Goal: Use online tool/utility

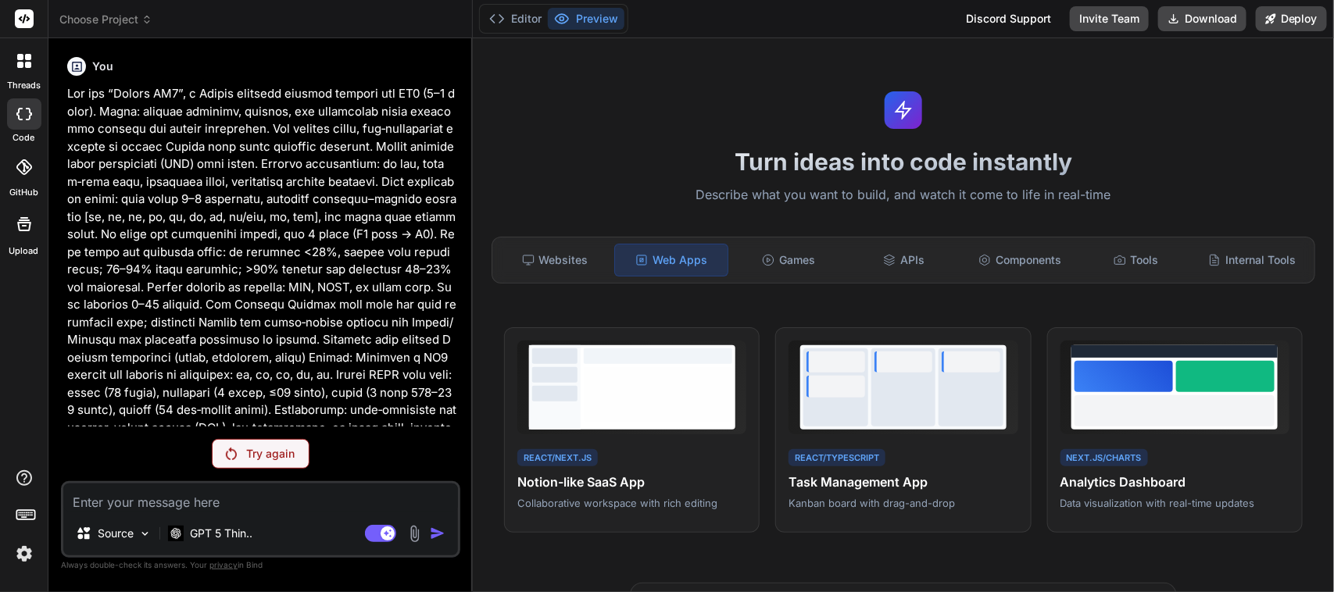
scroll to position [1696, 0]
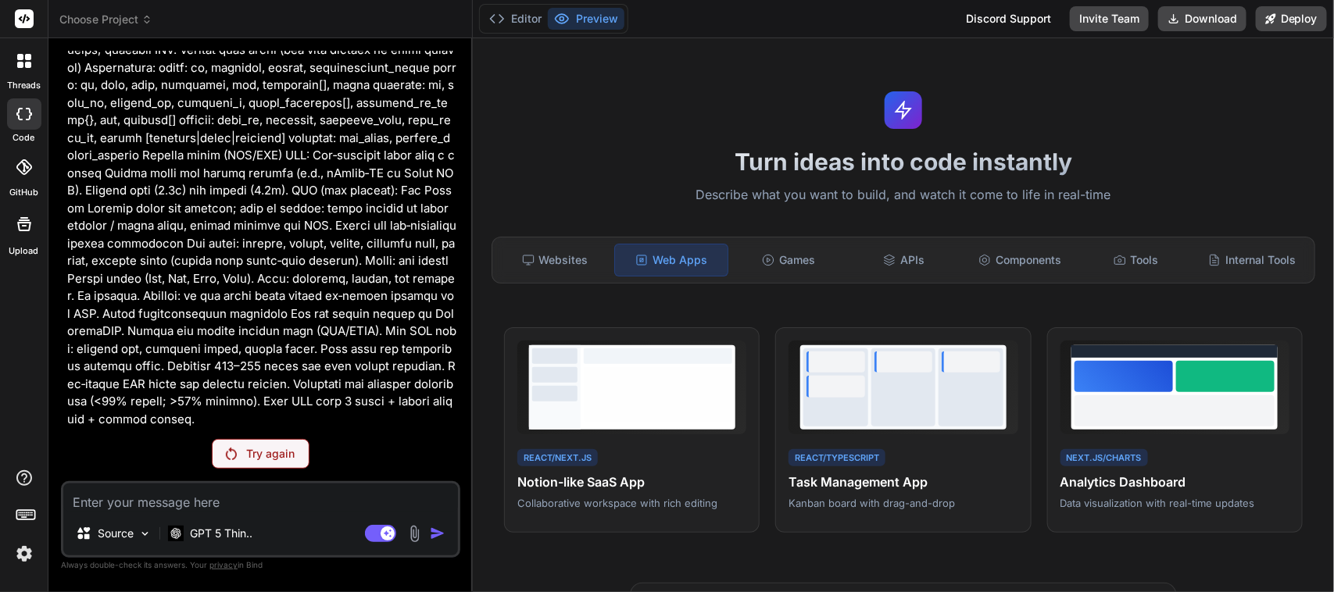
click at [250, 448] on p "Try again" at bounding box center [270, 454] width 48 height 16
click at [220, 536] on p "GPT 5 Thin.." at bounding box center [221, 534] width 63 height 16
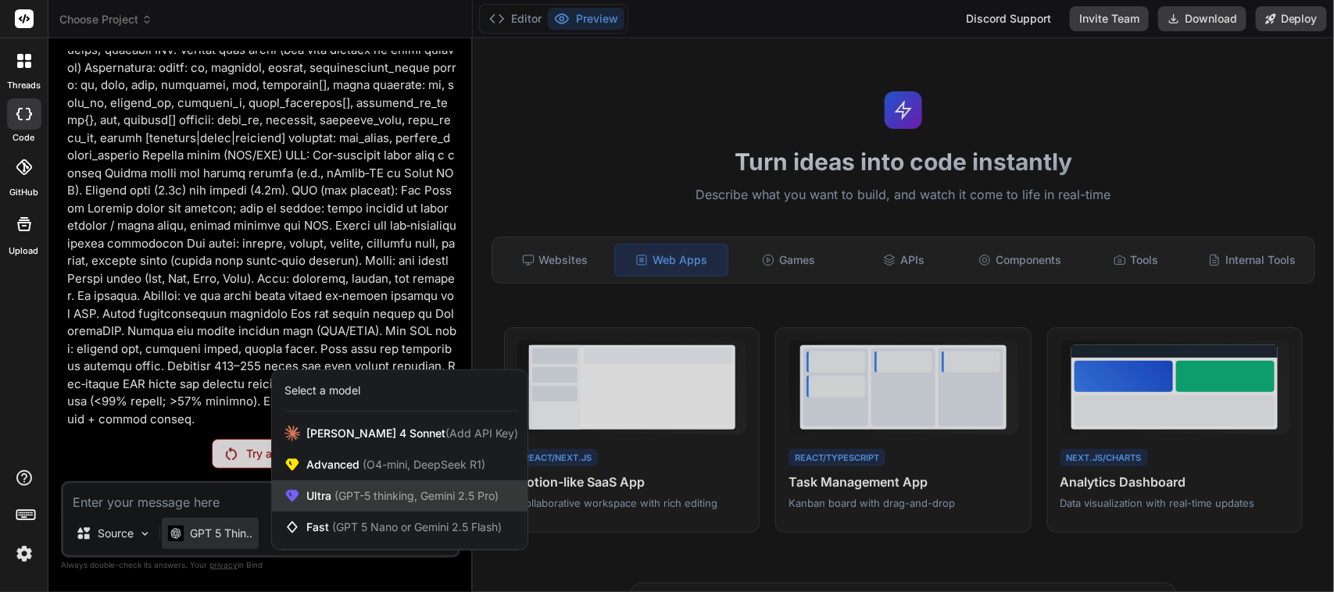
click at [344, 498] on span "(GPT-5 thinking, Gemini 2.5 Pro)" at bounding box center [414, 495] width 167 height 13
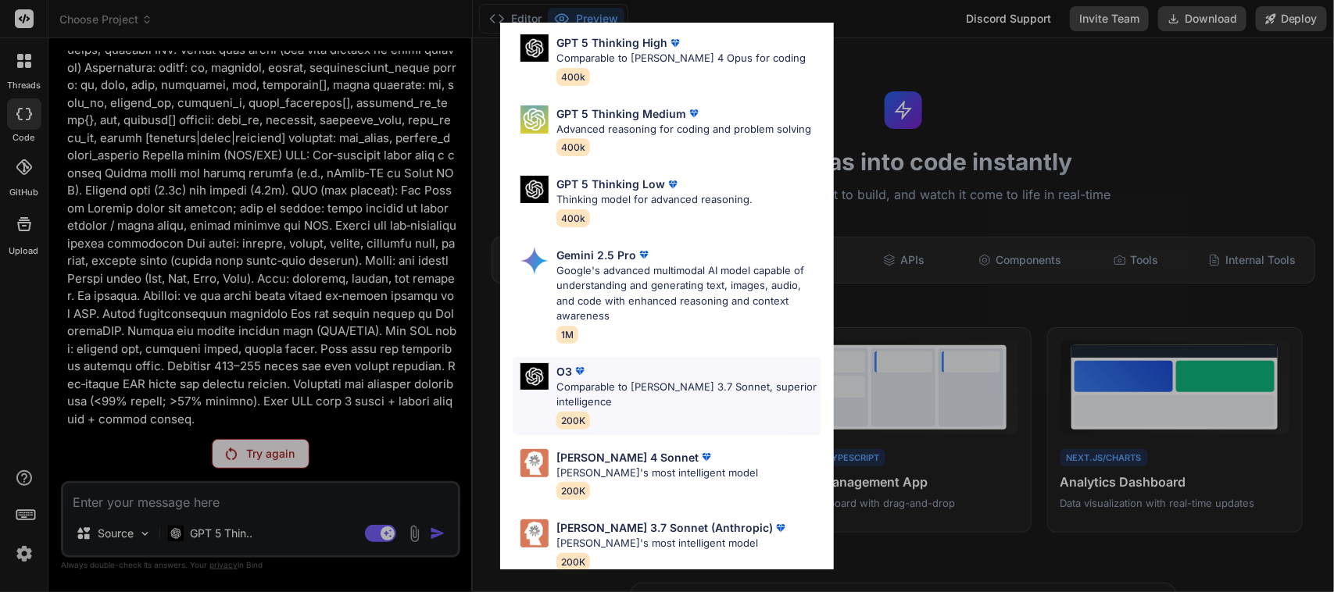
scroll to position [129, 0]
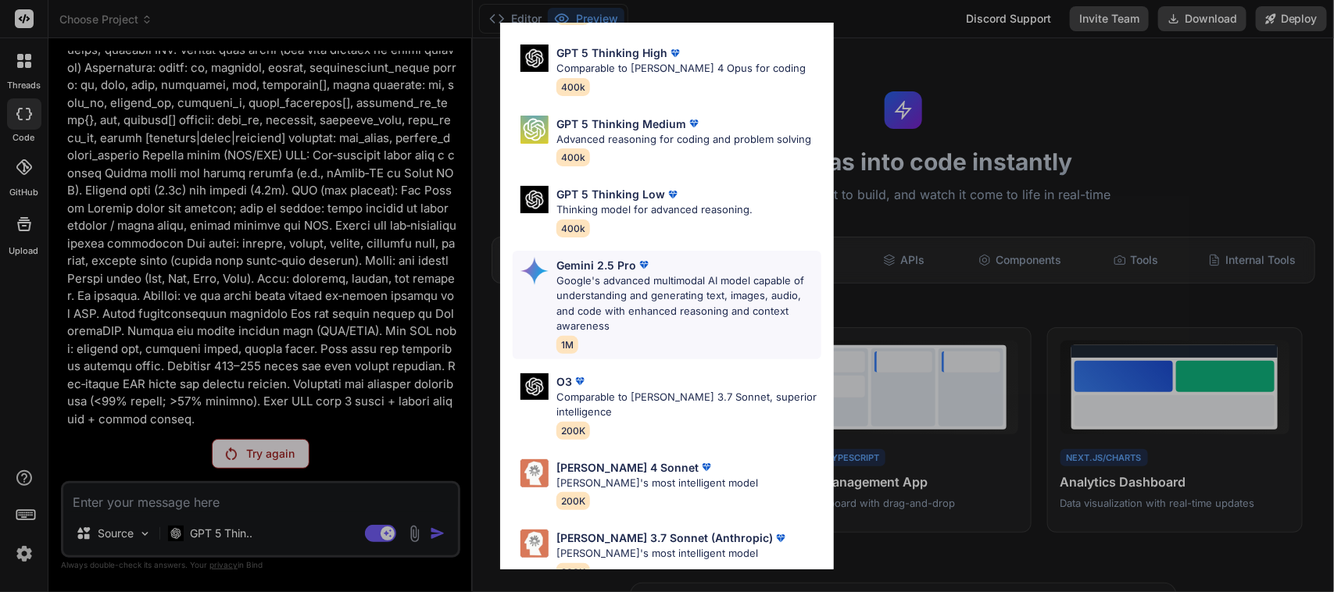
click at [666, 303] on p "Google's advanced multimodal AI model capable of understanding and generating t…" at bounding box center [688, 303] width 265 height 61
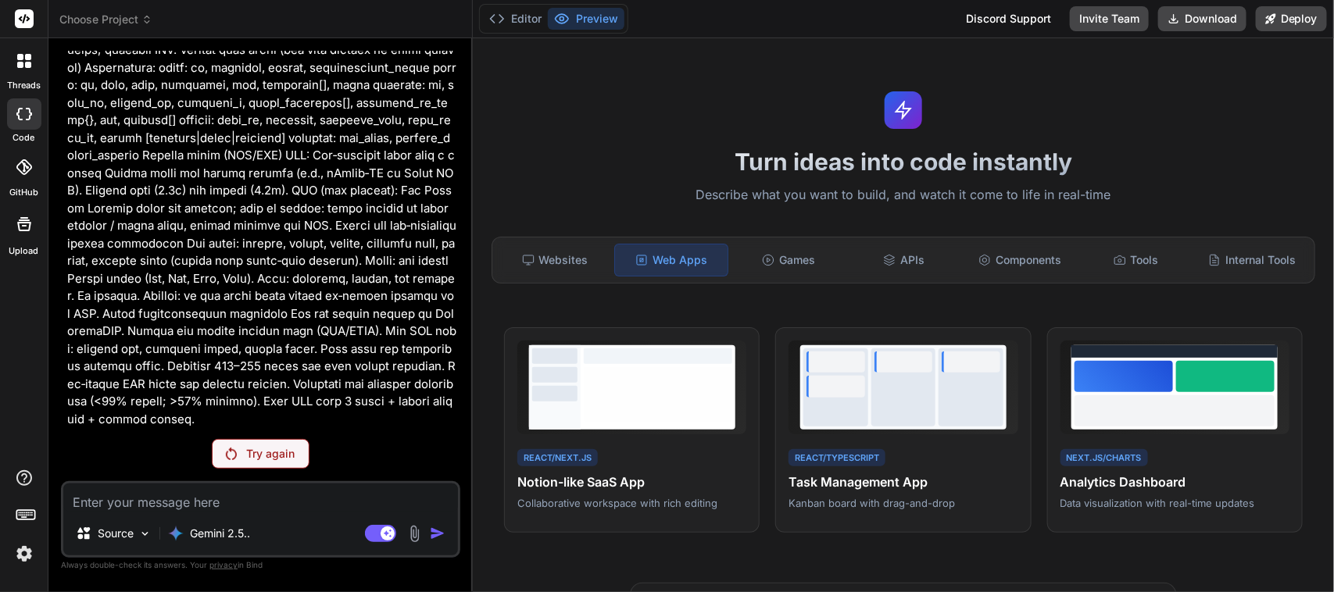
click at [278, 447] on p "Try again" at bounding box center [270, 454] width 48 height 16
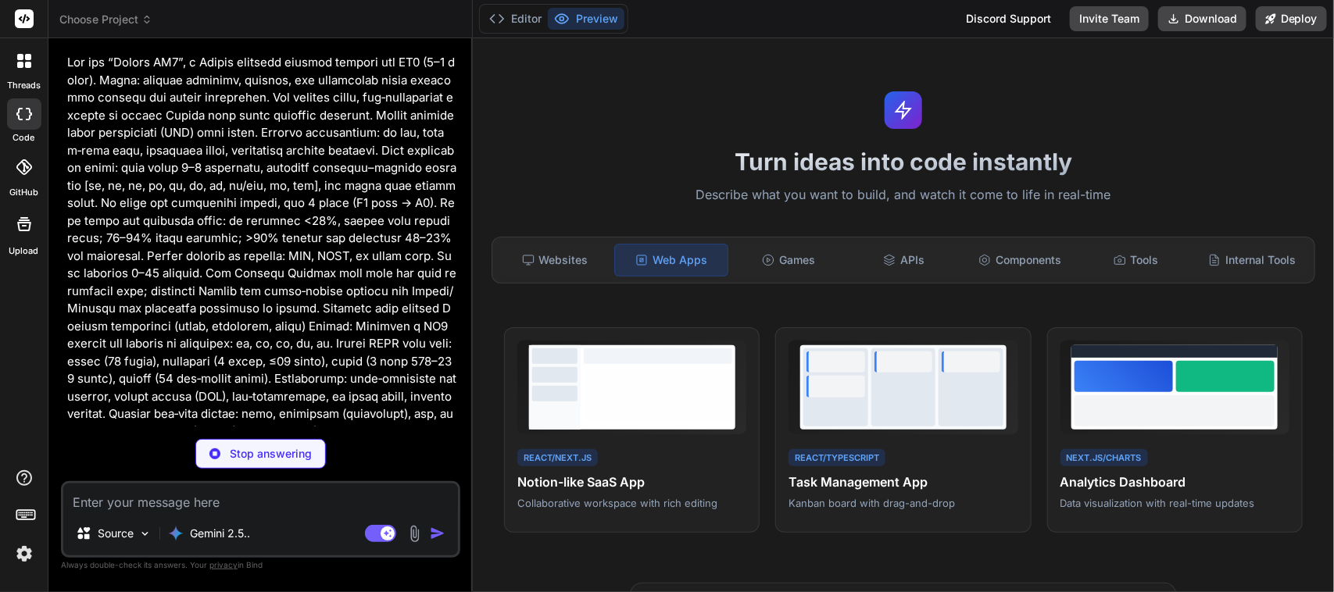
scroll to position [0, 0]
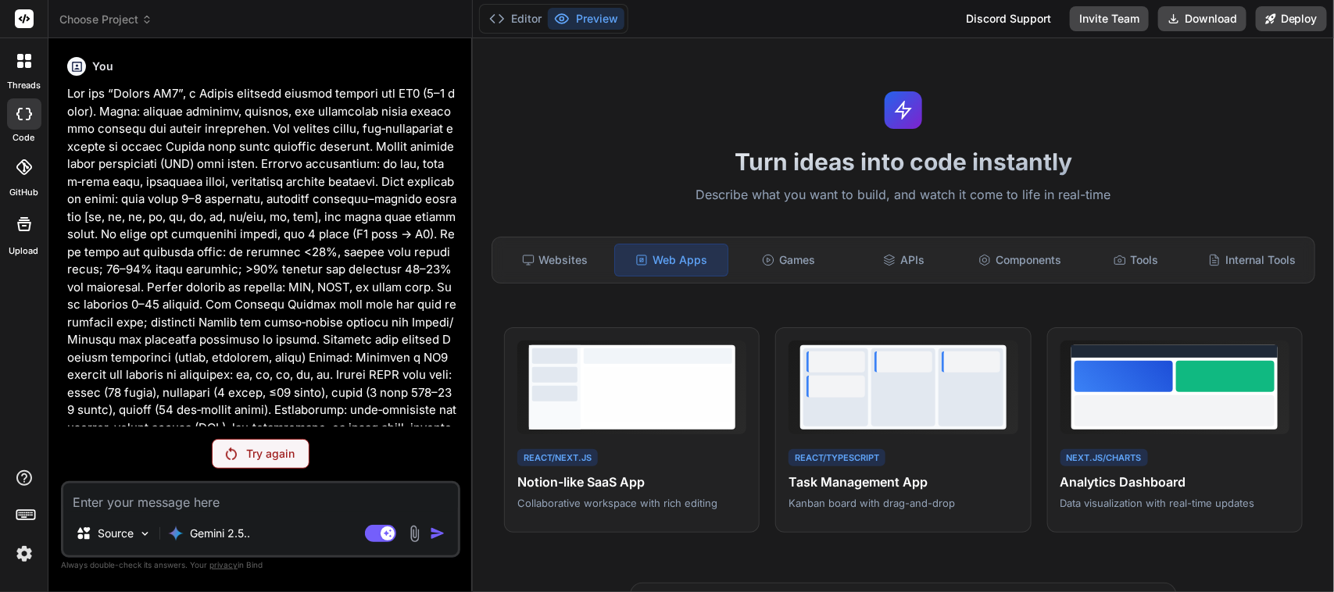
click at [278, 447] on p "Try again" at bounding box center [270, 454] width 48 height 16
click at [237, 532] on p "Gemini 2.5.." at bounding box center [220, 534] width 60 height 16
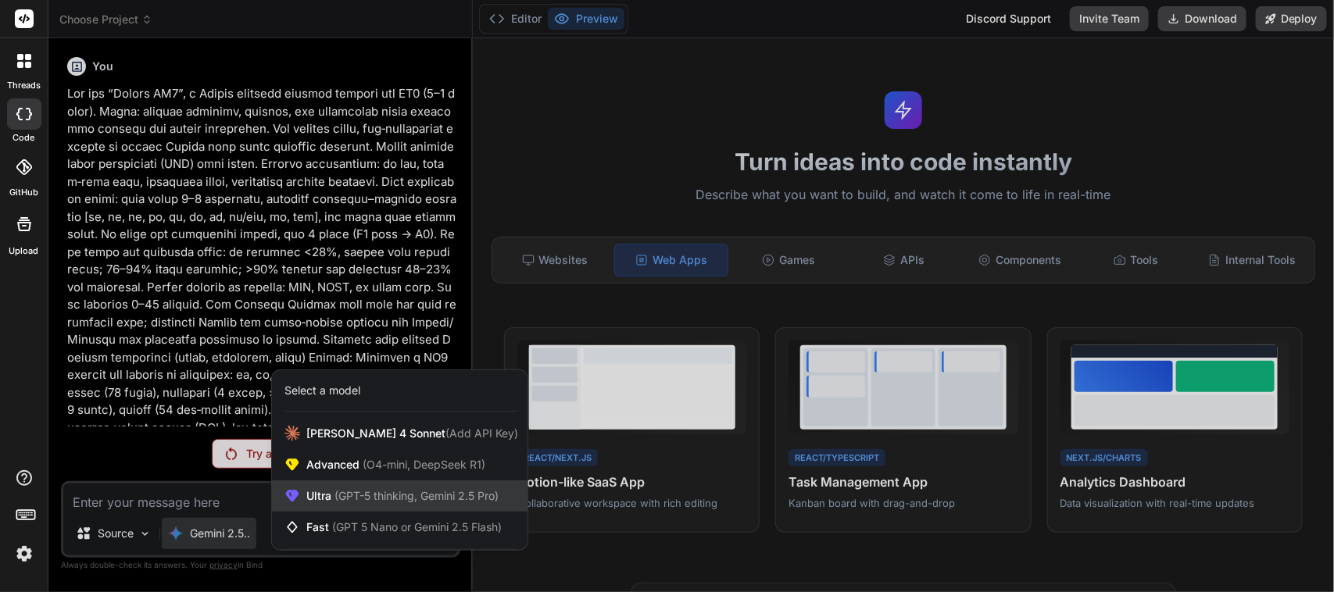
click at [311, 496] on span "Ultra (GPT-5 thinking, Gemini 2.5 Pro)" at bounding box center [402, 496] width 192 height 16
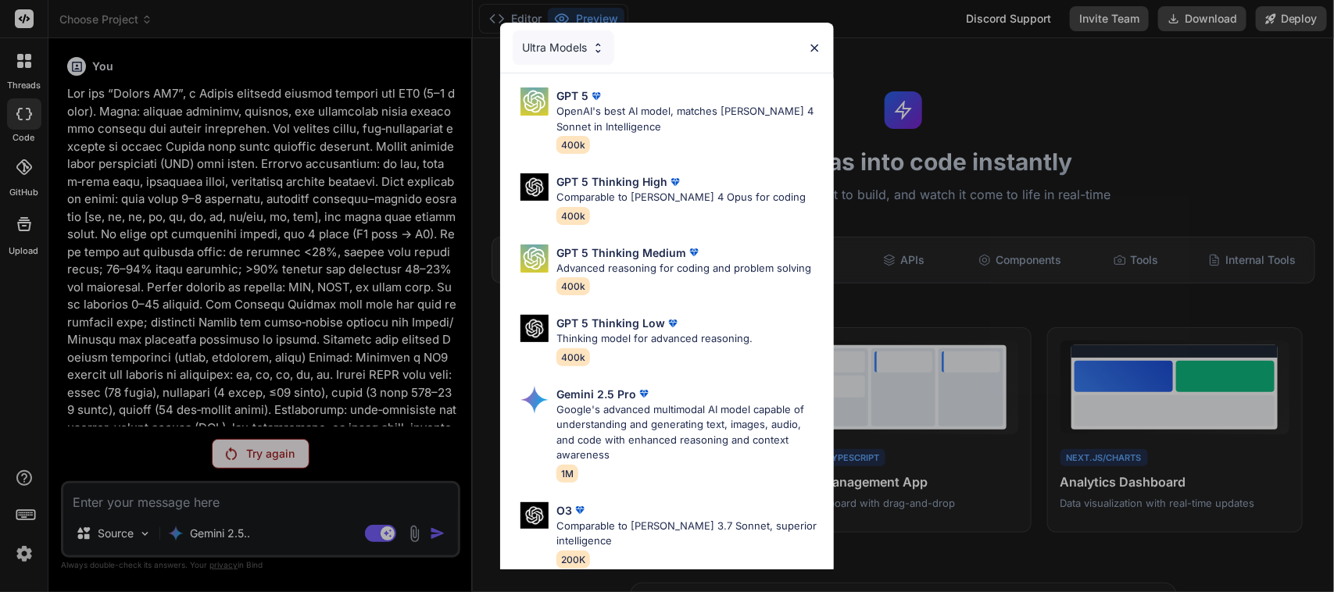
scroll to position [174, 0]
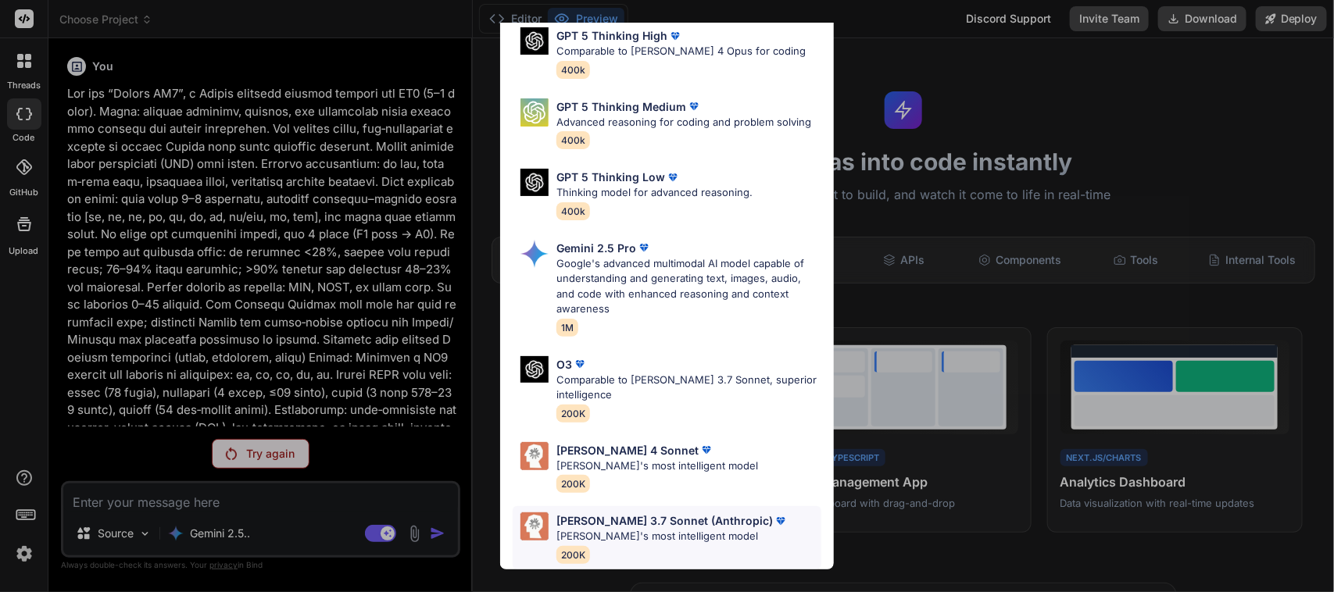
click at [613, 513] on p "[PERSON_NAME] 3.7 Sonnet (Anthropic)" at bounding box center [664, 521] width 216 height 16
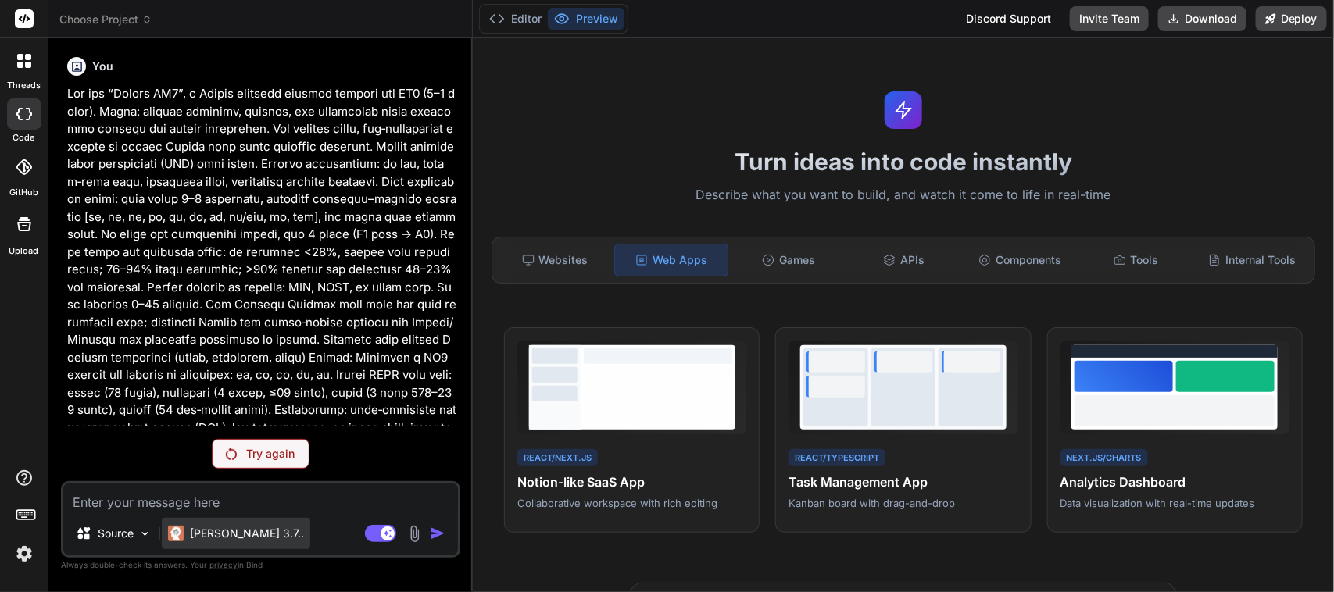
click at [237, 530] on p "[PERSON_NAME] 3.7.." at bounding box center [247, 534] width 114 height 16
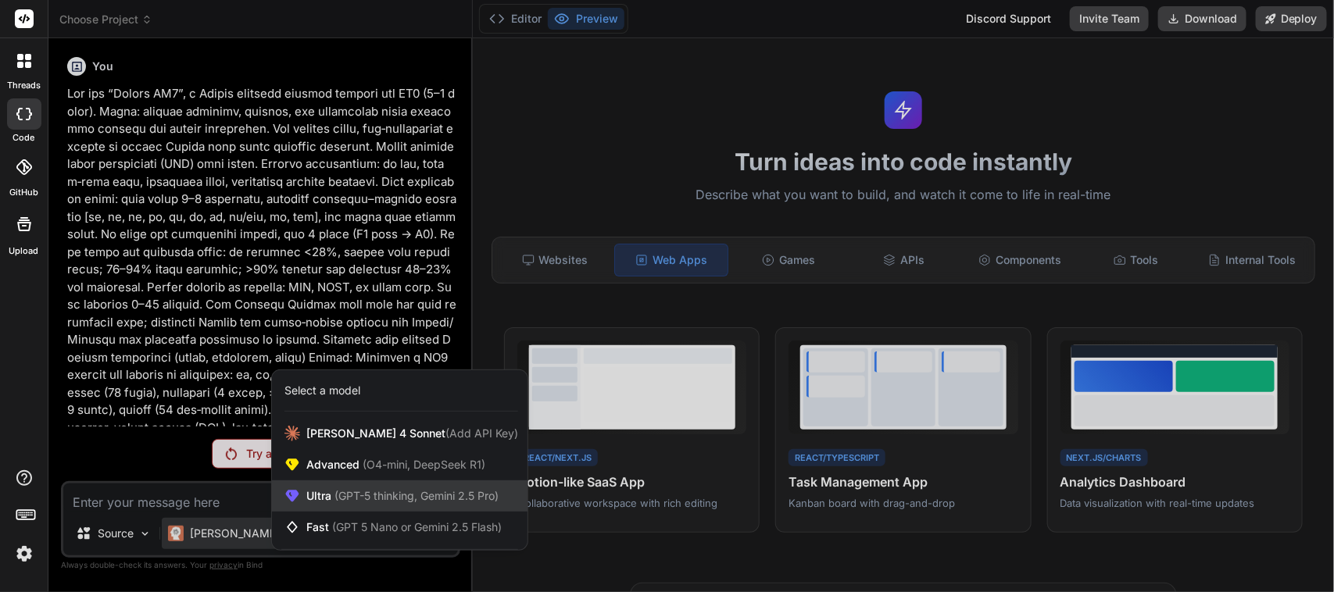
click at [380, 501] on span "(GPT-5 thinking, Gemini 2.5 Pro)" at bounding box center [414, 495] width 167 height 13
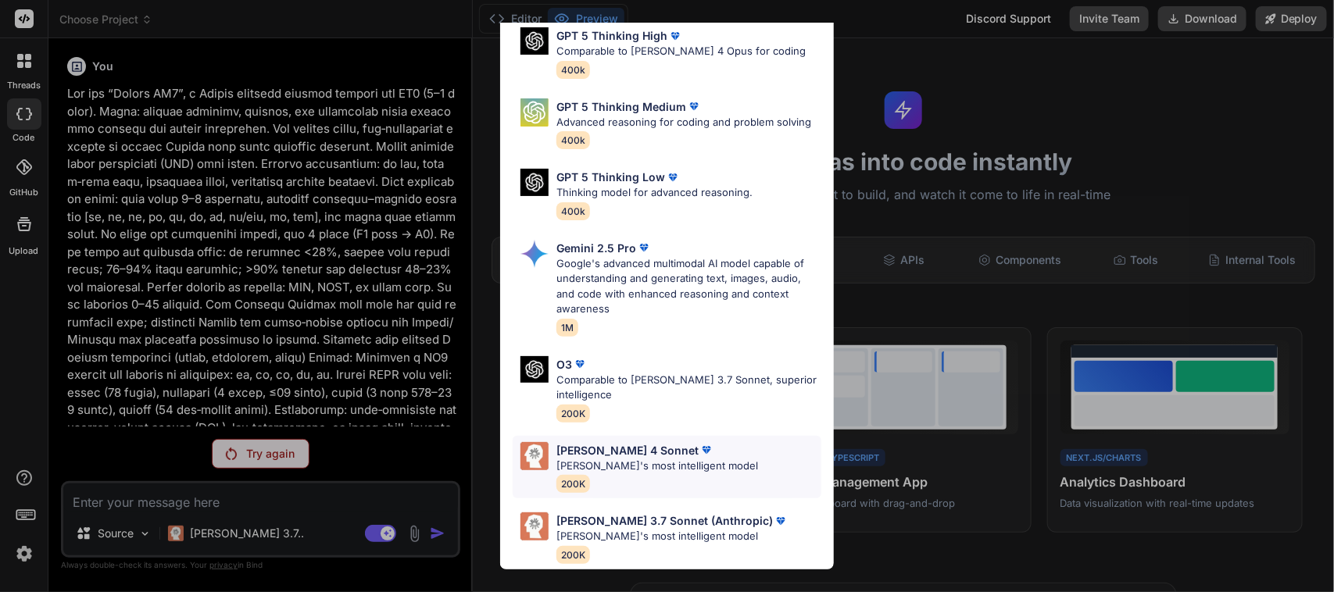
click at [623, 442] on p "[PERSON_NAME] 4 Sonnet" at bounding box center [627, 450] width 142 height 16
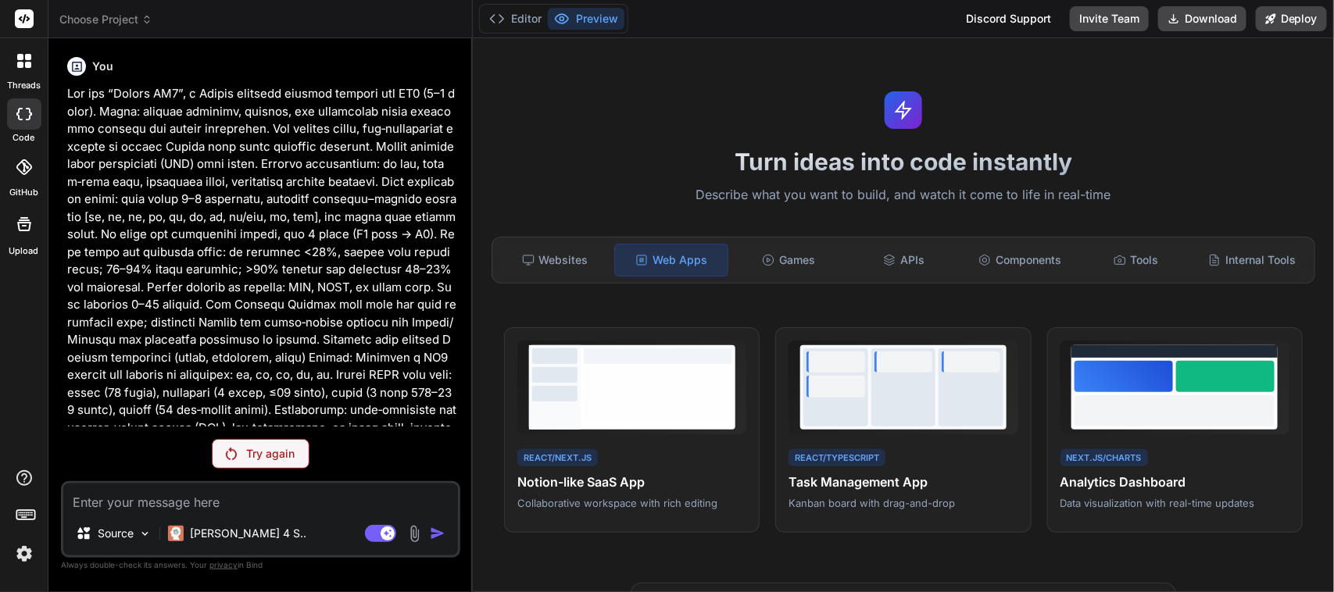
click at [263, 456] on p "Try again" at bounding box center [270, 454] width 48 height 16
type textarea "x"
